Goal: Task Accomplishment & Management: Use online tool/utility

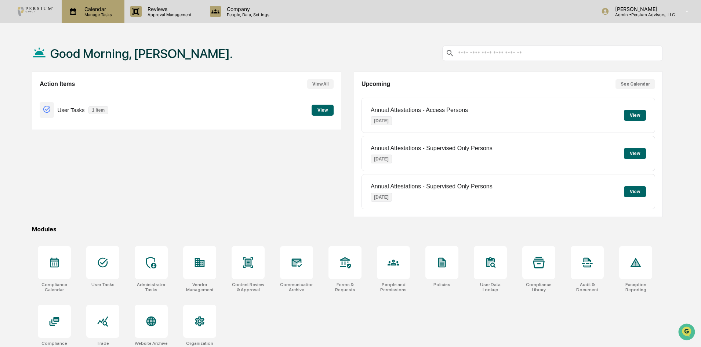
click at [99, 17] on p "Manage Tasks" at bounding box center [97, 14] width 37 height 5
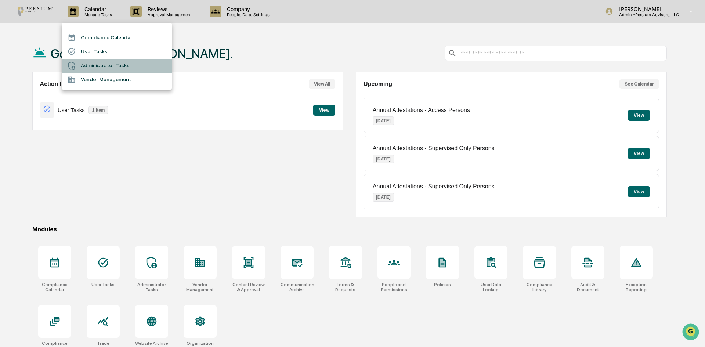
click at [112, 70] on li "Administrator Tasks" at bounding box center [117, 66] width 110 height 14
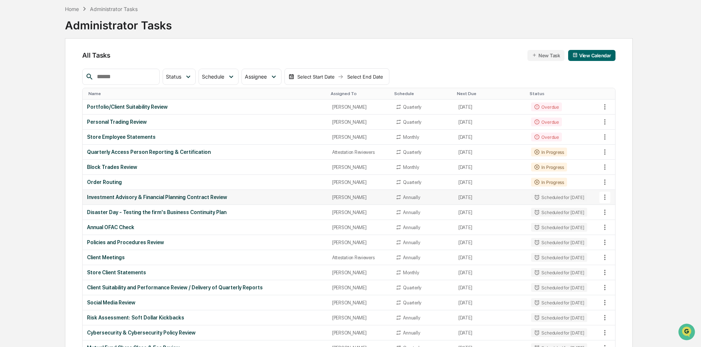
scroll to position [35, 0]
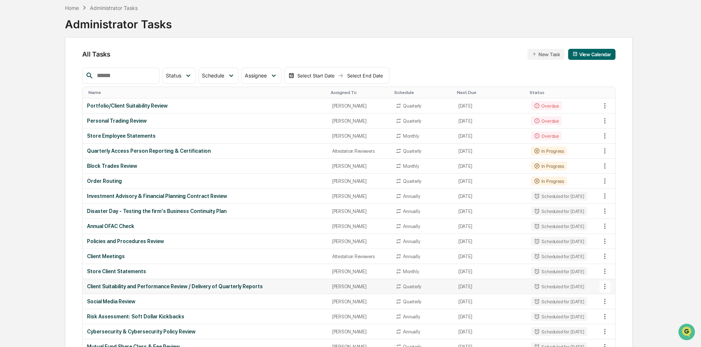
click at [227, 287] on div "Client Suitability and Performance Review / Delivery of Quarterly Reports" at bounding box center [205, 286] width 236 height 6
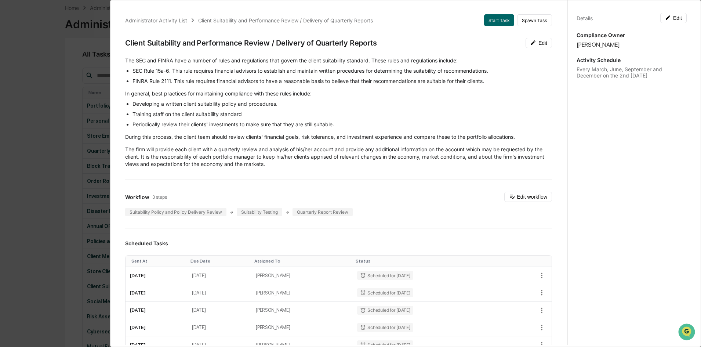
click at [51, 192] on div "Administrator Activity List Client Suitability and Performance Review / Deliver…" at bounding box center [350, 173] width 701 height 347
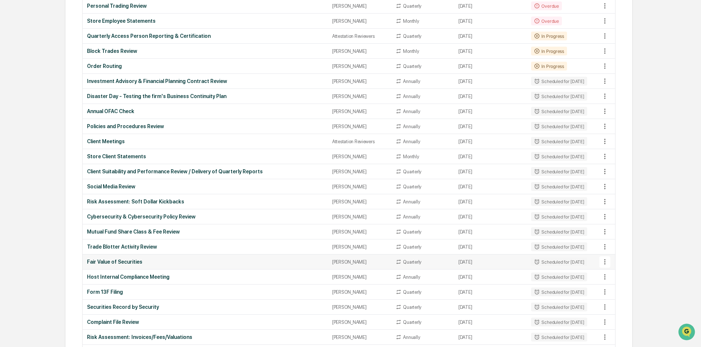
scroll to position [151, 0]
